Goal: Task Accomplishment & Management: Complete application form

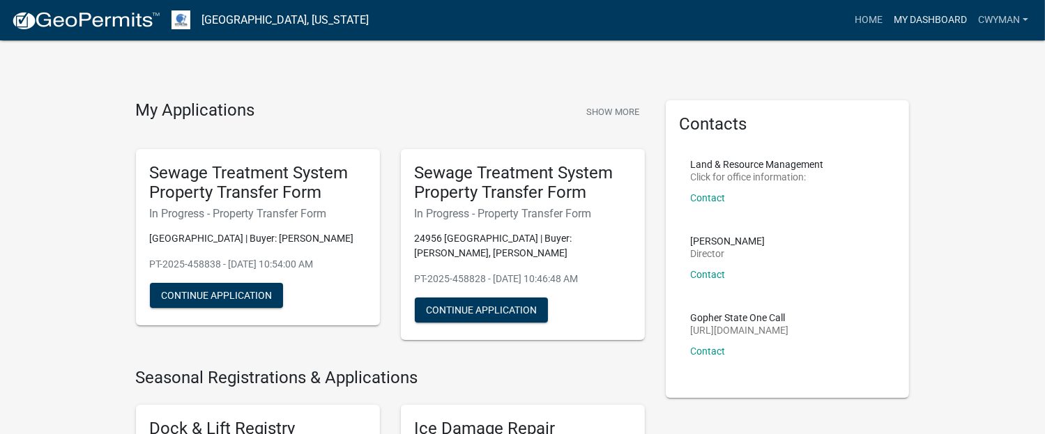
click at [943, 17] on link "My Dashboard" at bounding box center [930, 20] width 84 height 26
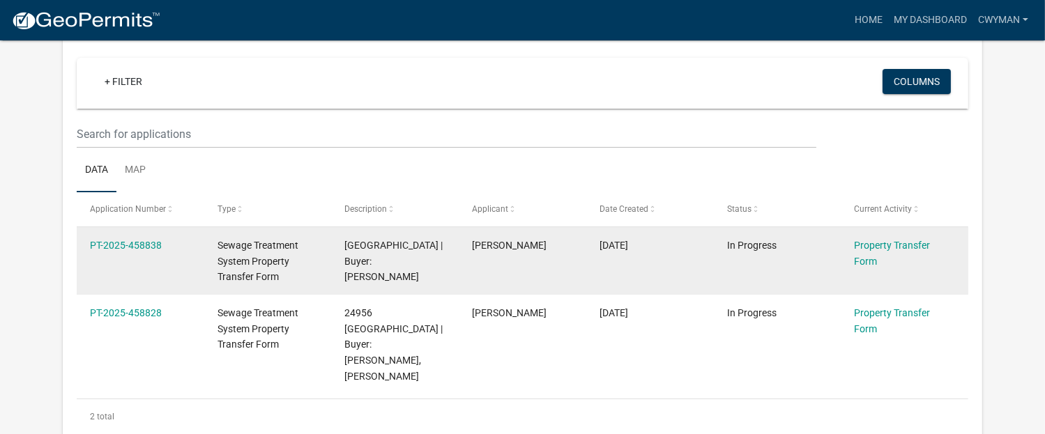
scroll to position [139, 0]
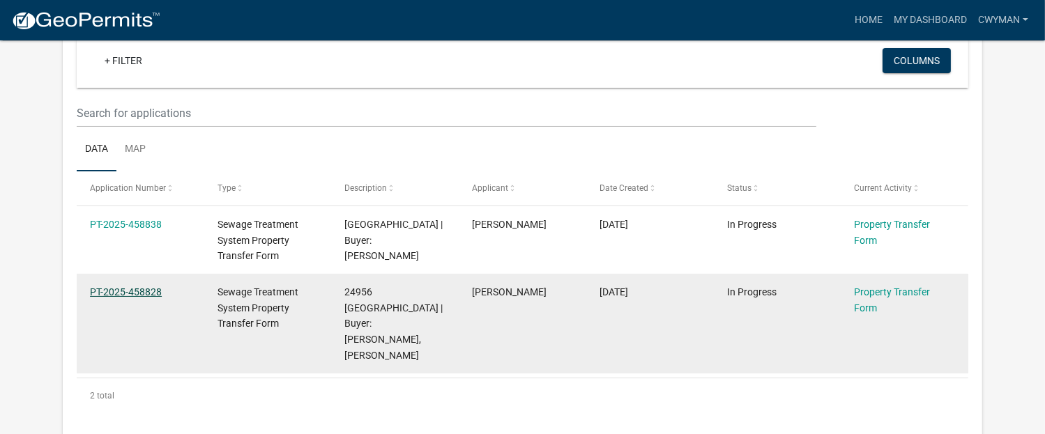
click at [151, 288] on link "PT-2025-458828" at bounding box center [126, 292] width 72 height 11
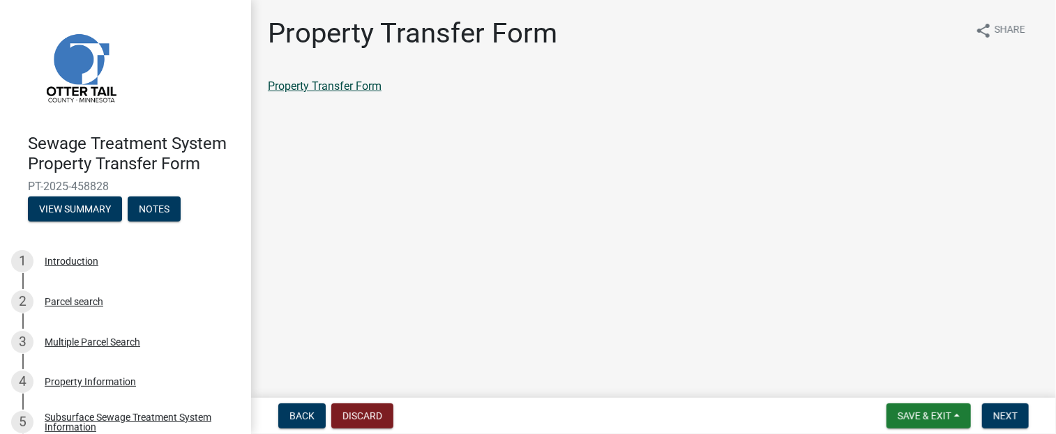
click at [319, 87] on link "Property Transfer Form" at bounding box center [325, 85] width 114 height 13
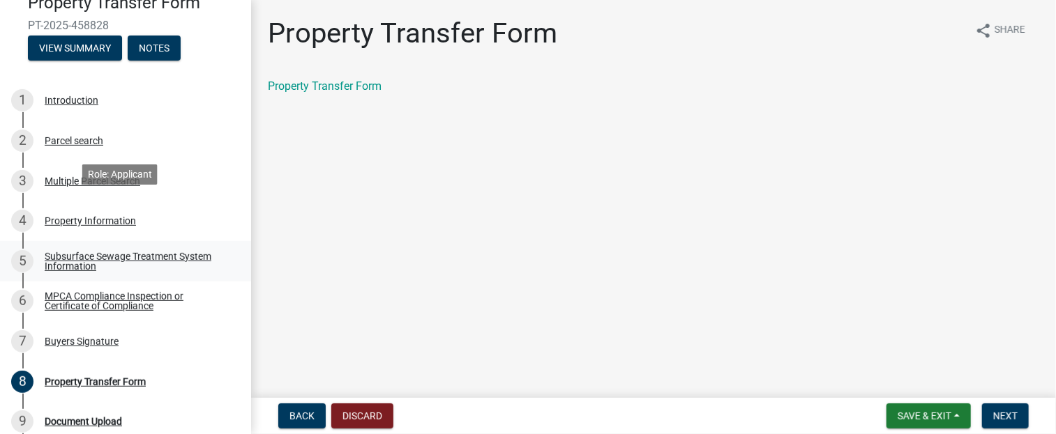
scroll to position [209, 0]
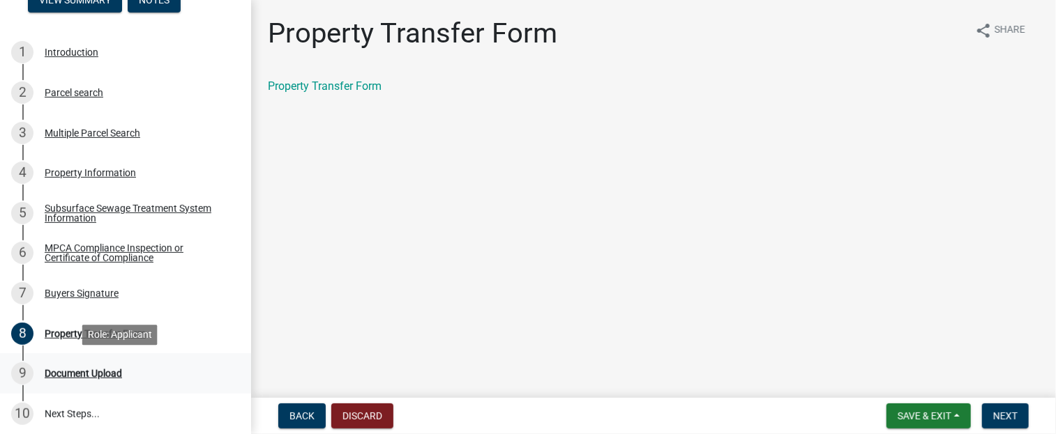
click at [97, 378] on div "Document Upload" at bounding box center [83, 374] width 77 height 10
click at [1010, 415] on span "Next" at bounding box center [1005, 416] width 24 height 11
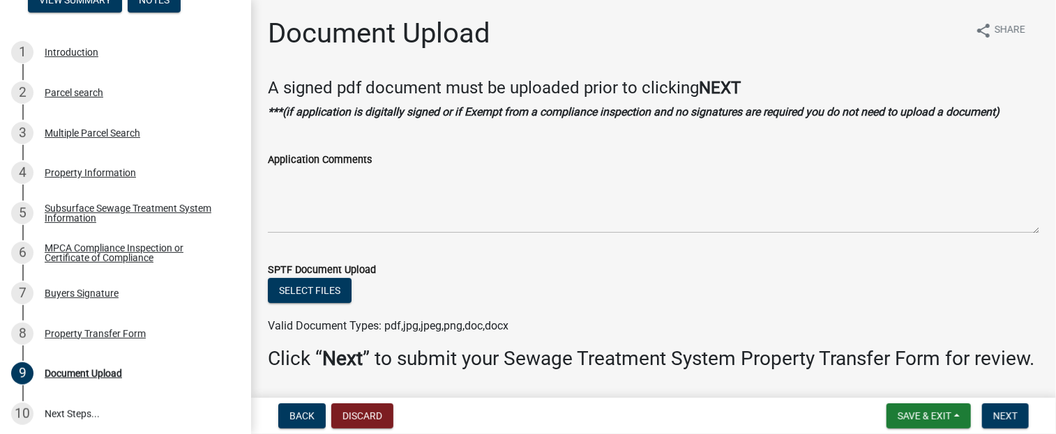
scroll to position [67, 0]
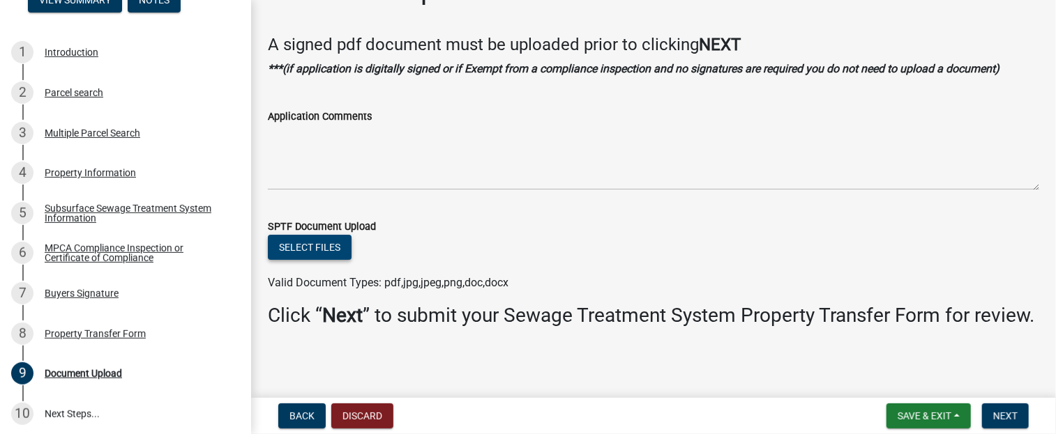
click at [323, 235] on button "Select files" at bounding box center [310, 247] width 84 height 25
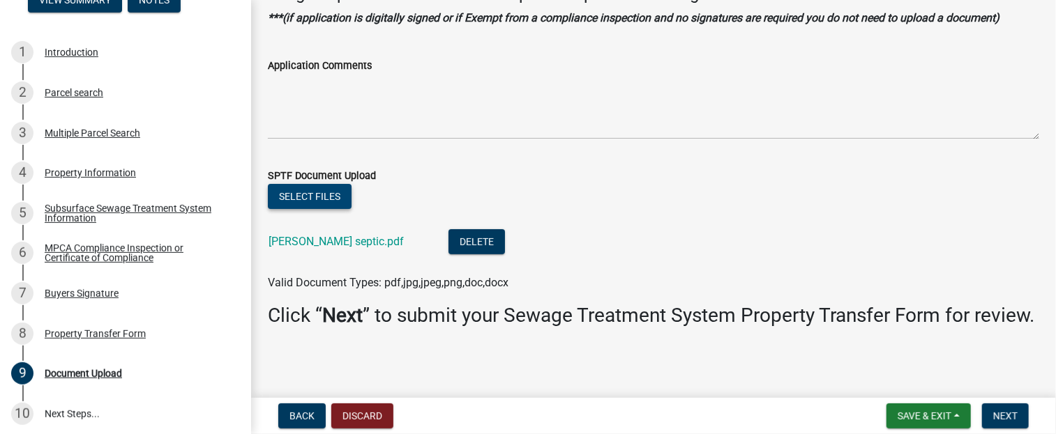
scroll to position [117, 0]
click at [998, 416] on span "Next" at bounding box center [1005, 416] width 24 height 11
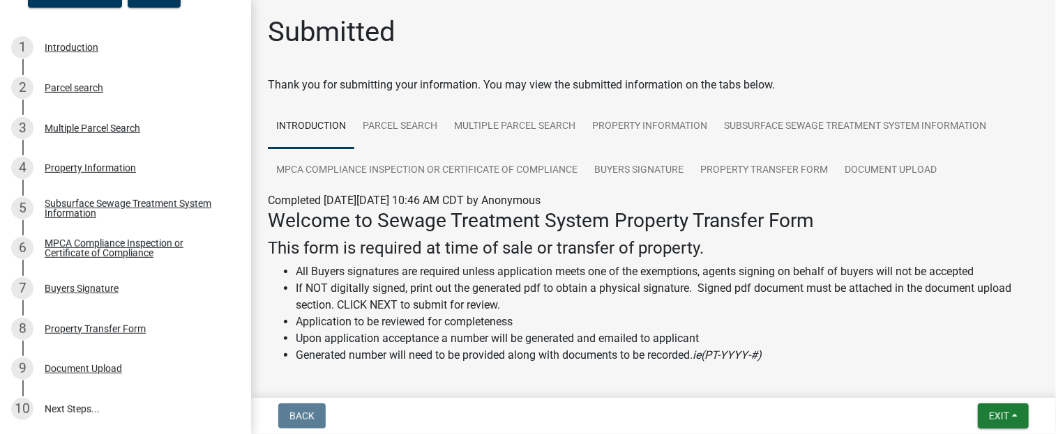
scroll to position [0, 0]
